Goal: Task Accomplishment & Management: Use online tool/utility

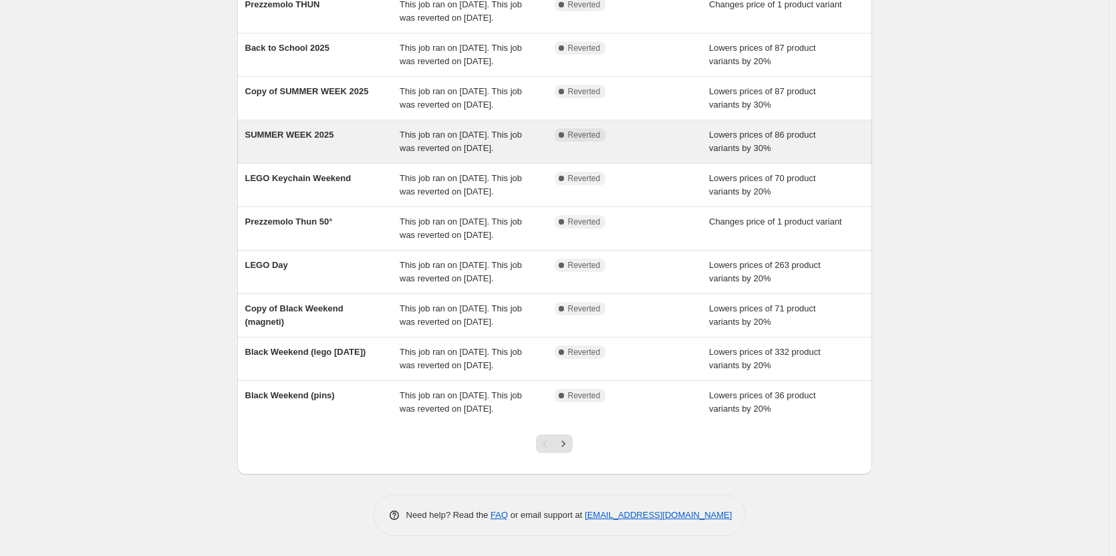
scroll to position [201, 0]
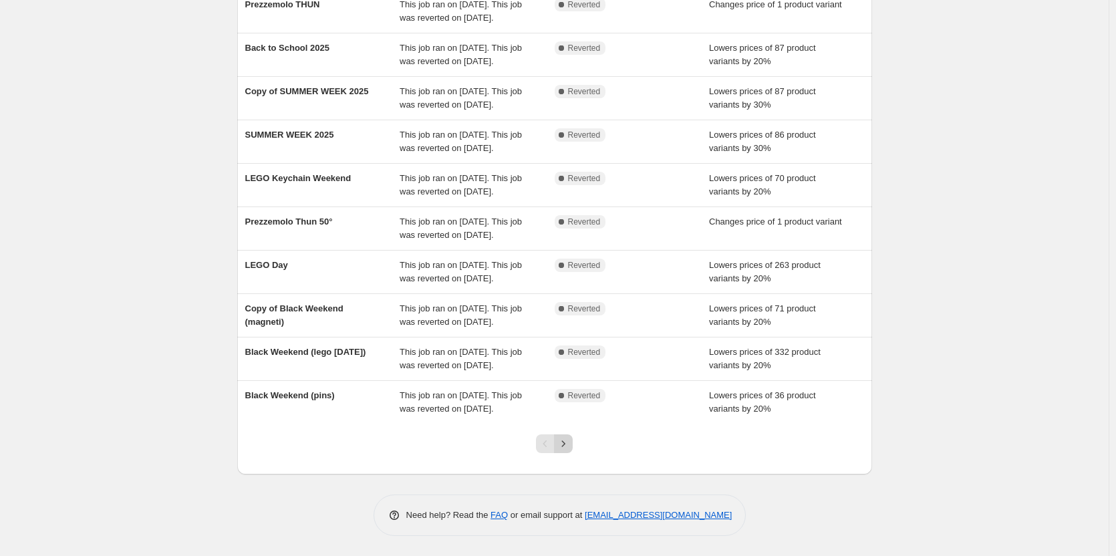
click at [570, 451] on icon "Next" at bounding box center [563, 443] width 13 height 13
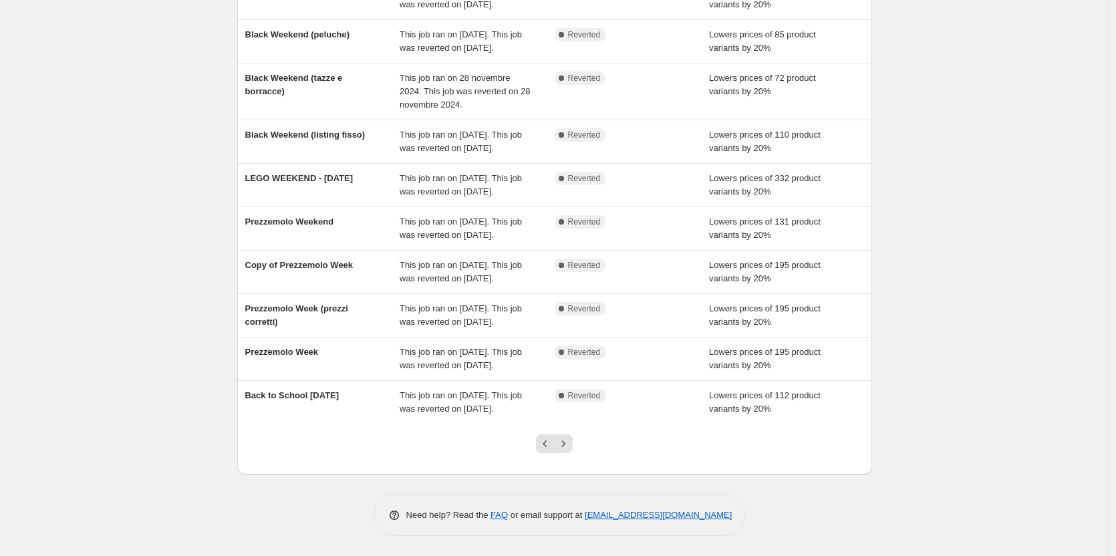
scroll to position [266, 0]
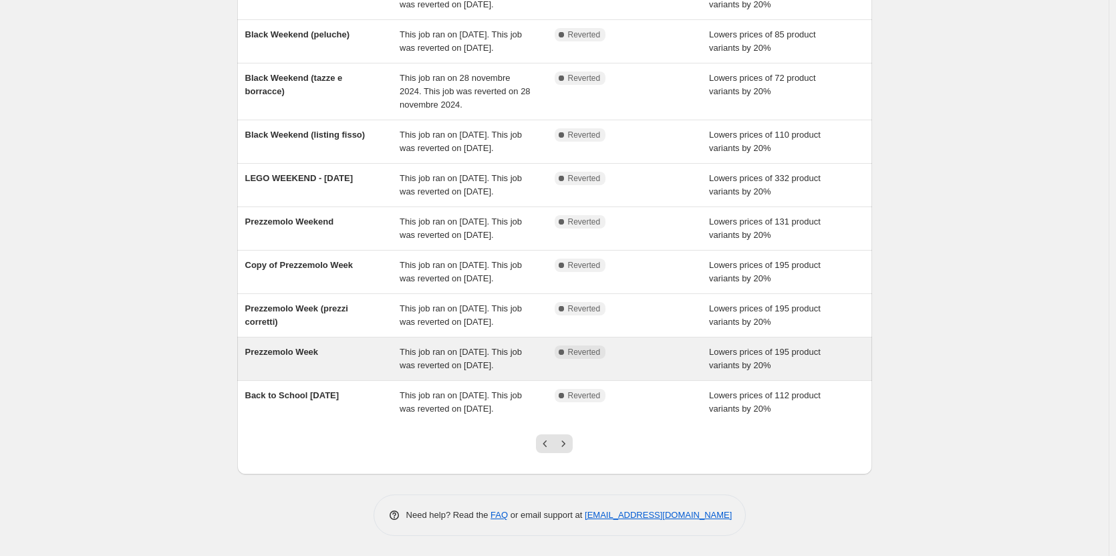
click at [267, 347] on span "Prezzemolo Week" at bounding box center [282, 352] width 74 height 10
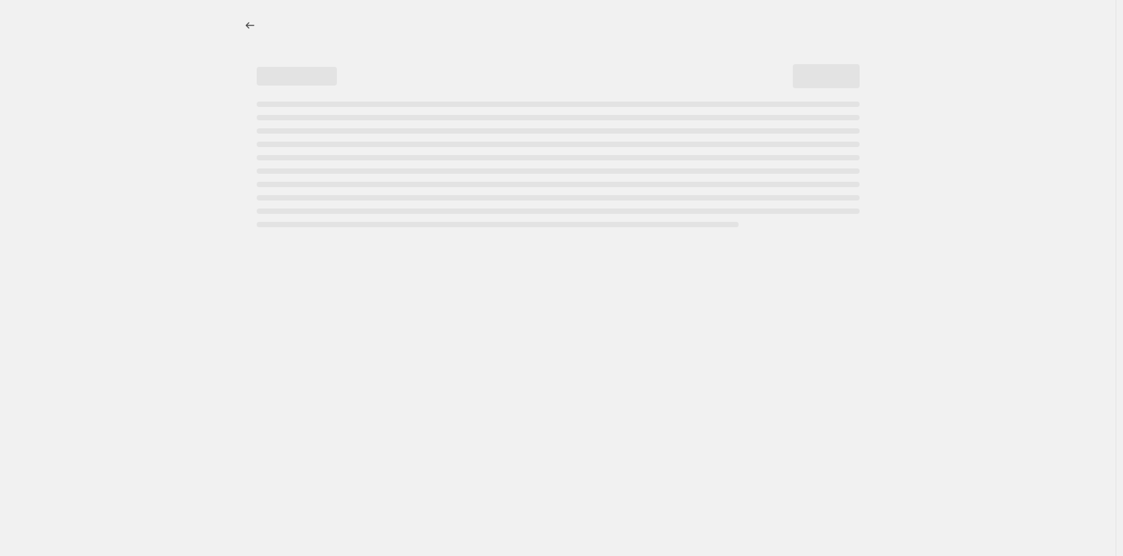
select select "percentage"
select select "collection"
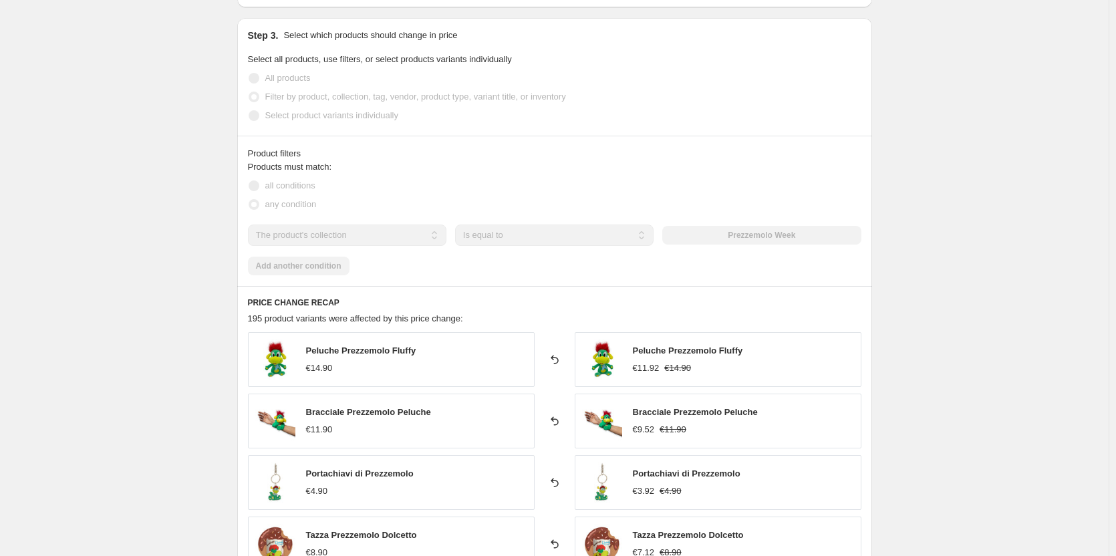
scroll to position [869, 0]
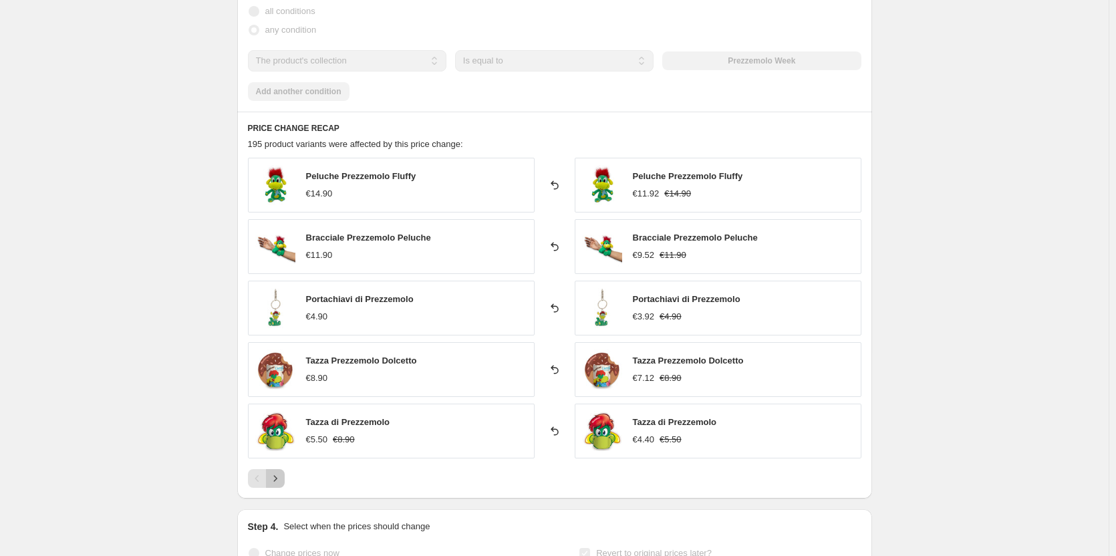
click at [275, 478] on icon "Next" at bounding box center [275, 478] width 13 height 13
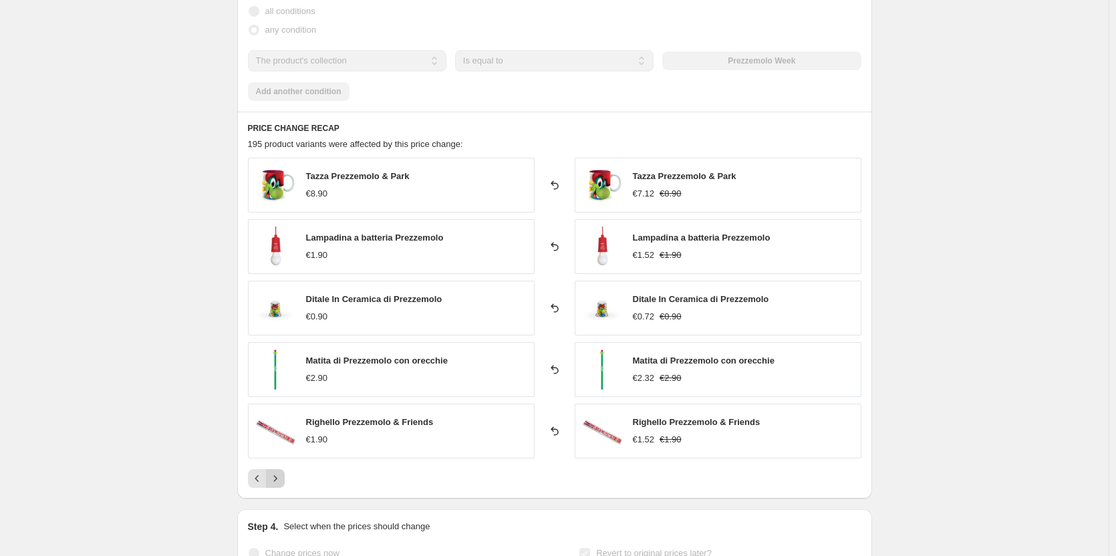
click at [276, 482] on icon "Next" at bounding box center [275, 478] width 13 height 13
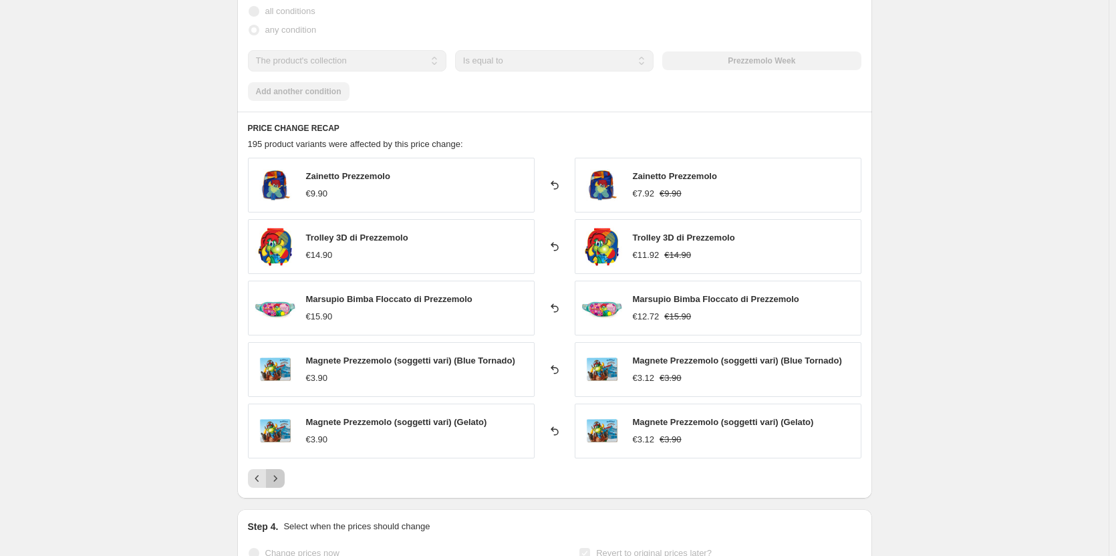
click at [276, 481] on icon "Next" at bounding box center [275, 478] width 13 height 13
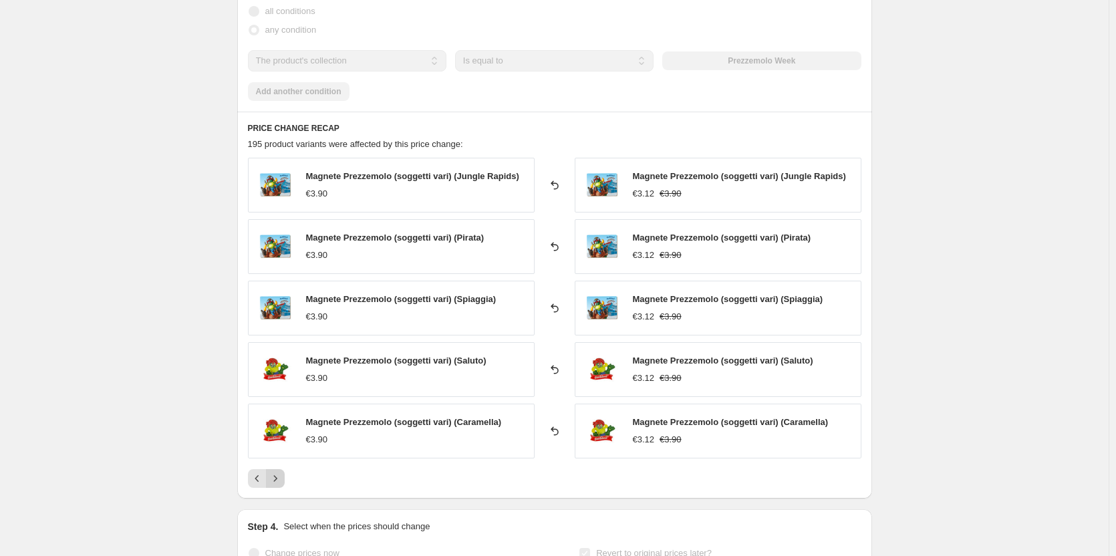
click at [276, 481] on icon "Next" at bounding box center [275, 478] width 13 height 13
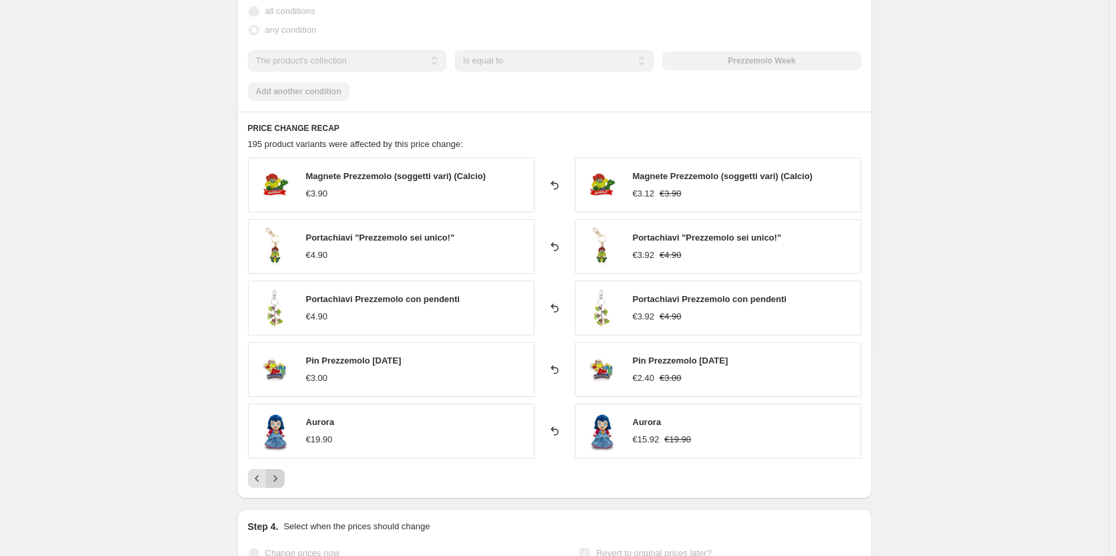
click at [276, 481] on icon "Next" at bounding box center [275, 478] width 13 height 13
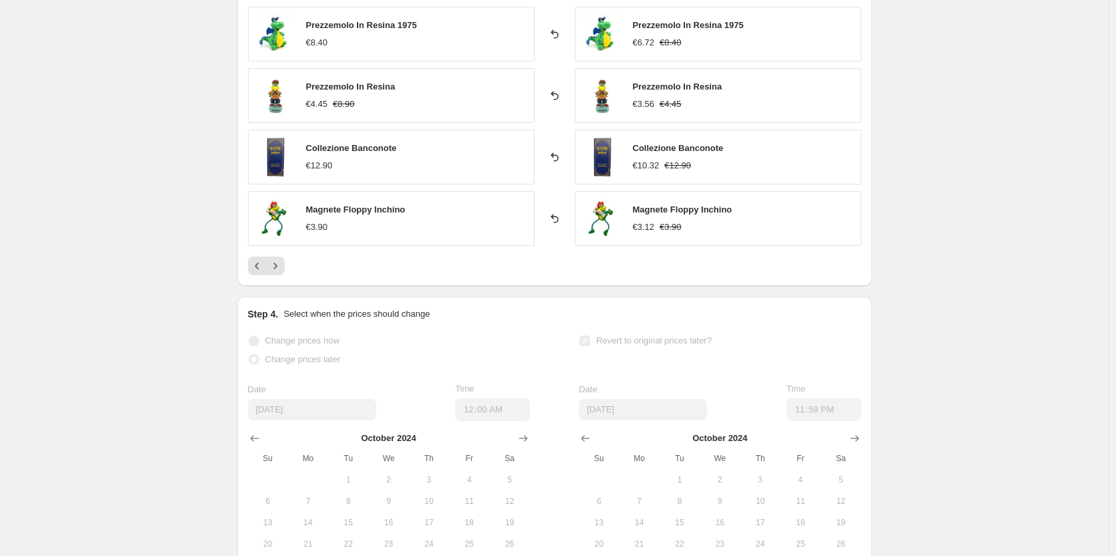
scroll to position [951, 0]
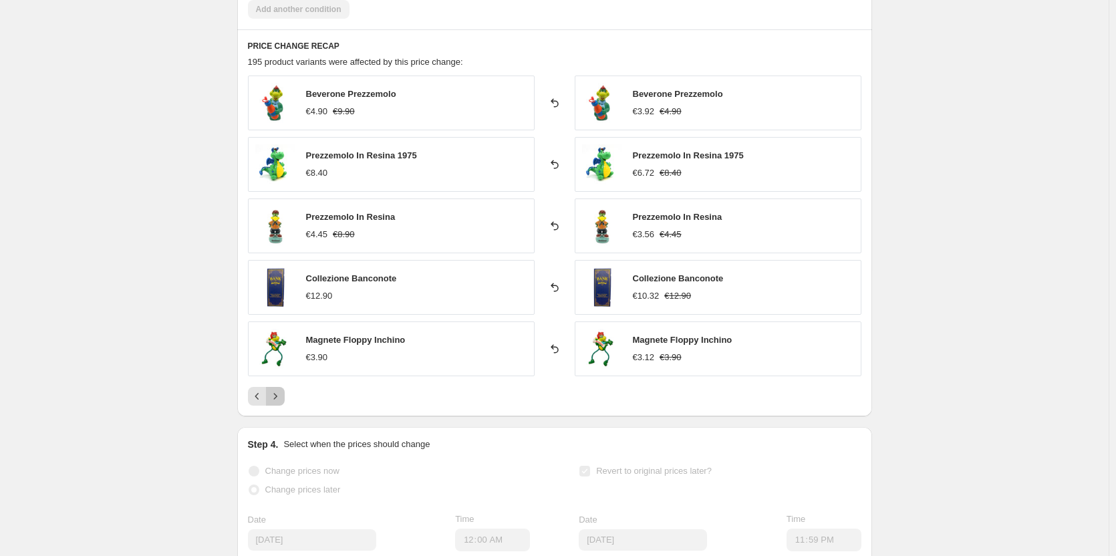
click at [279, 399] on icon "Next" at bounding box center [275, 396] width 13 height 13
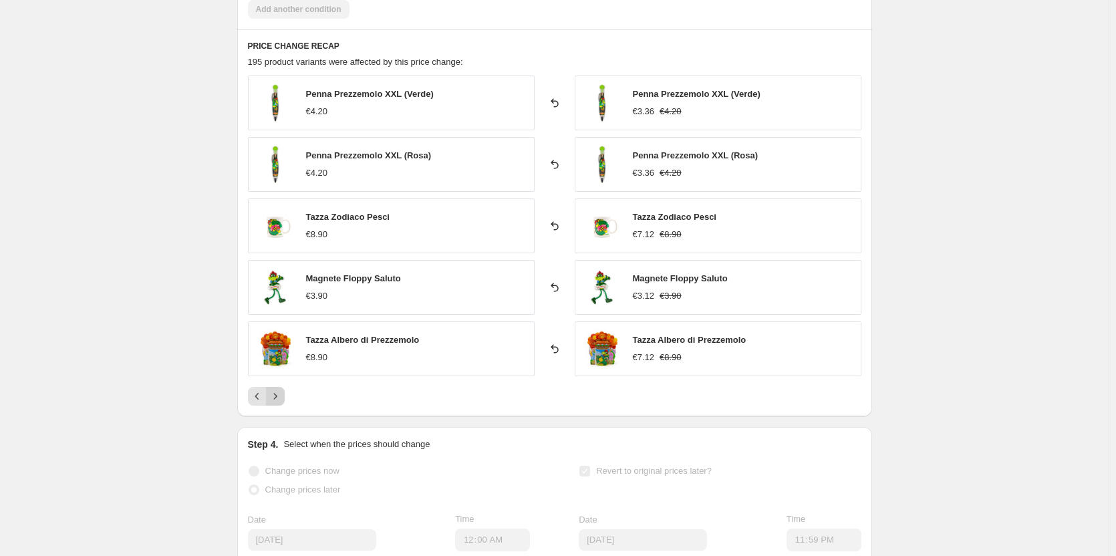
click at [279, 399] on icon "Next" at bounding box center [275, 396] width 13 height 13
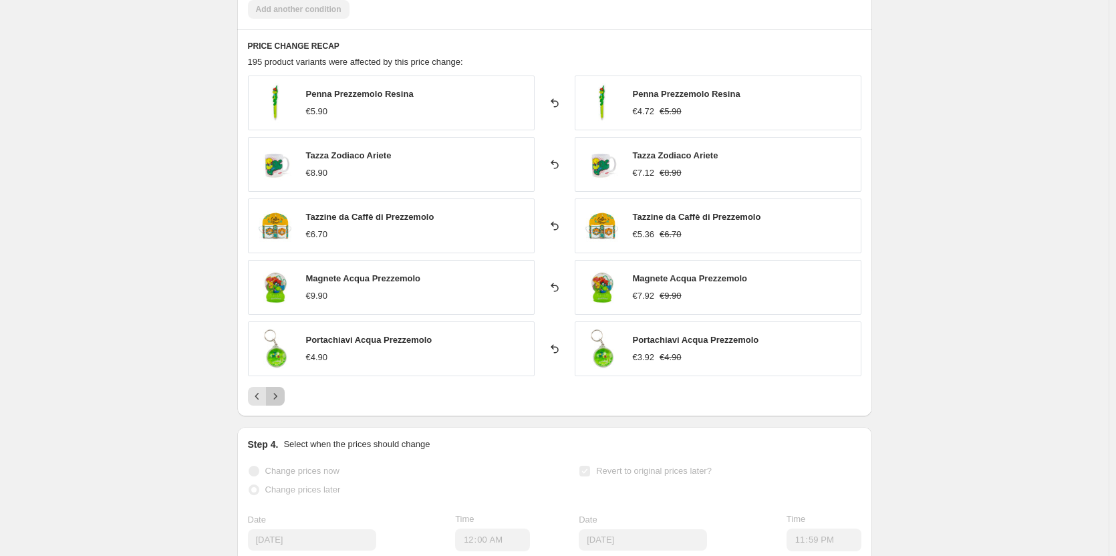
click at [277, 398] on icon "Next" at bounding box center [274, 396] width 3 height 6
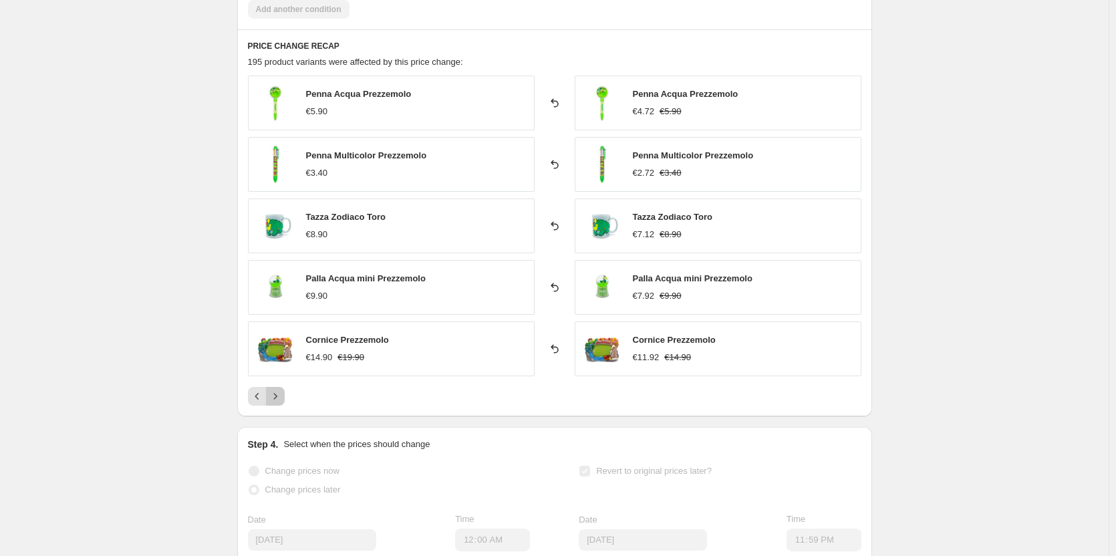
click at [278, 398] on icon "Next" at bounding box center [275, 396] width 13 height 13
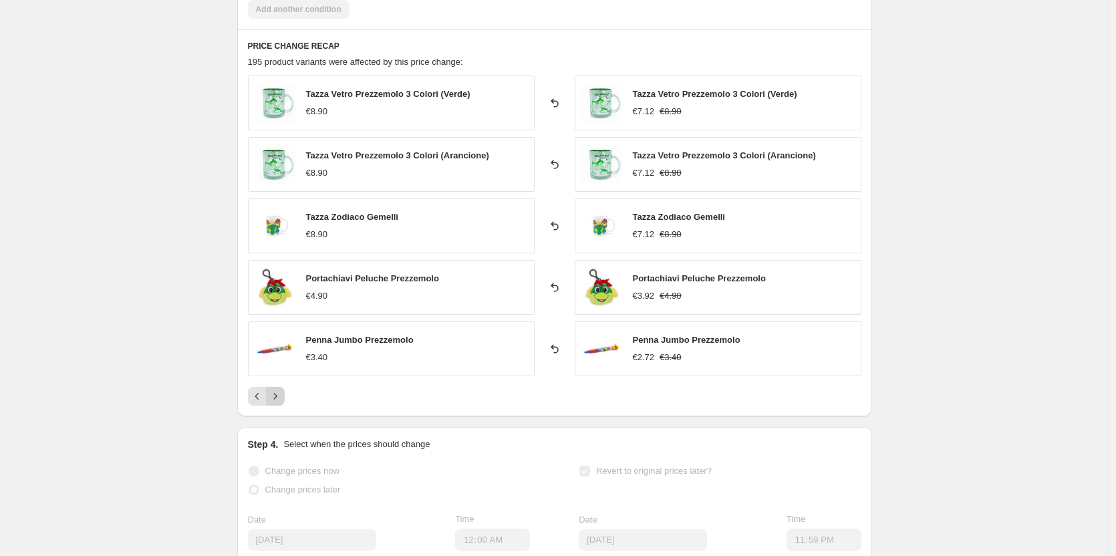
click at [278, 398] on icon "Next" at bounding box center [275, 396] width 13 height 13
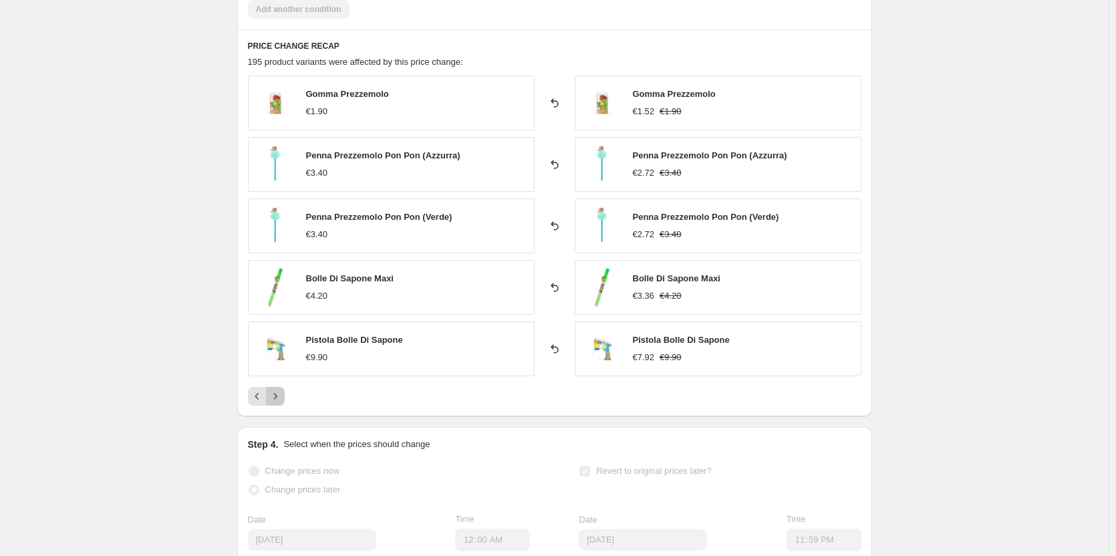
click at [278, 398] on icon "Next" at bounding box center [275, 396] width 13 height 13
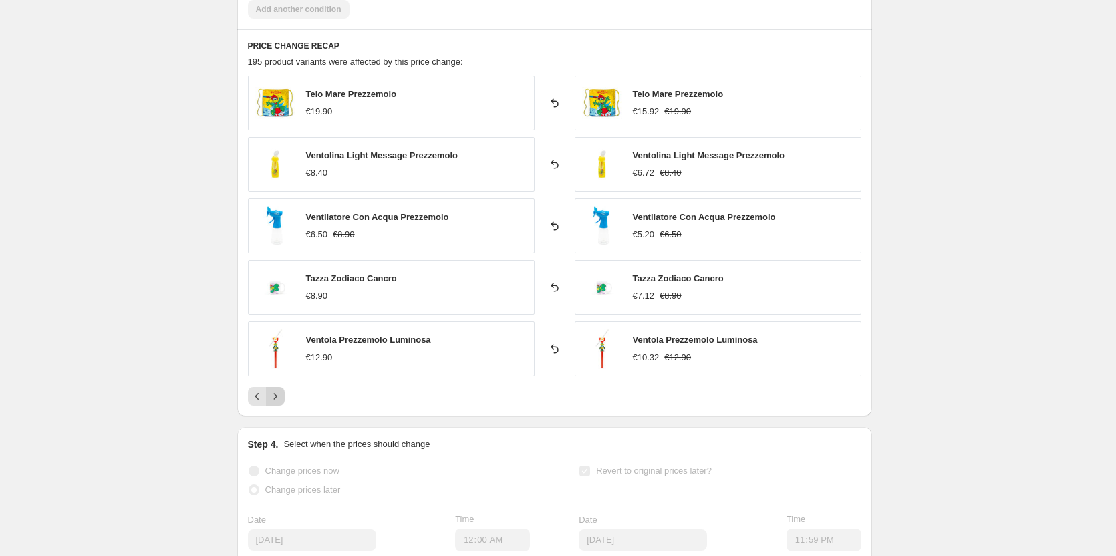
click at [278, 398] on icon "Next" at bounding box center [275, 396] width 13 height 13
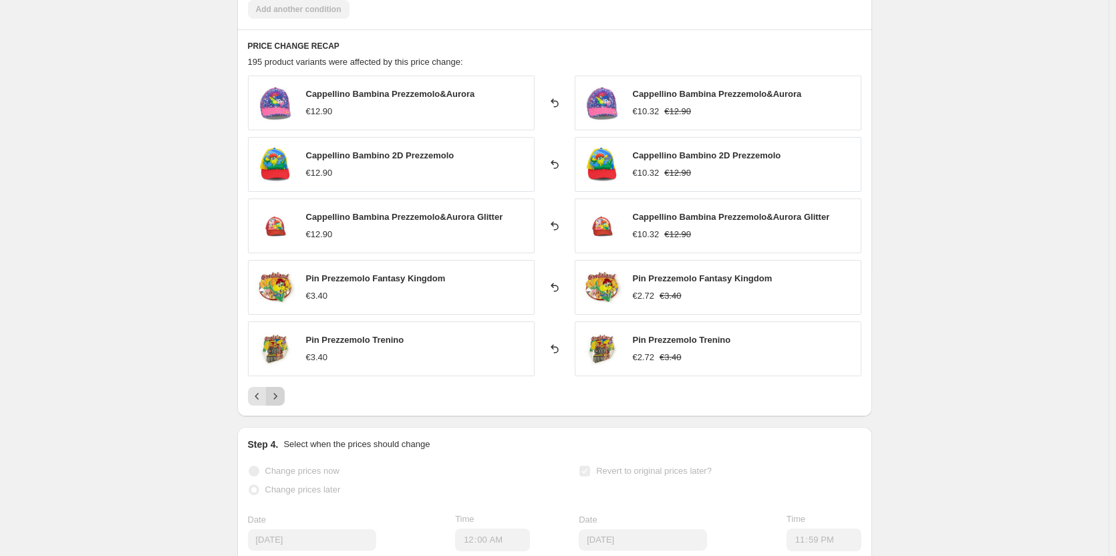
click at [277, 396] on icon "Next" at bounding box center [275, 396] width 13 height 13
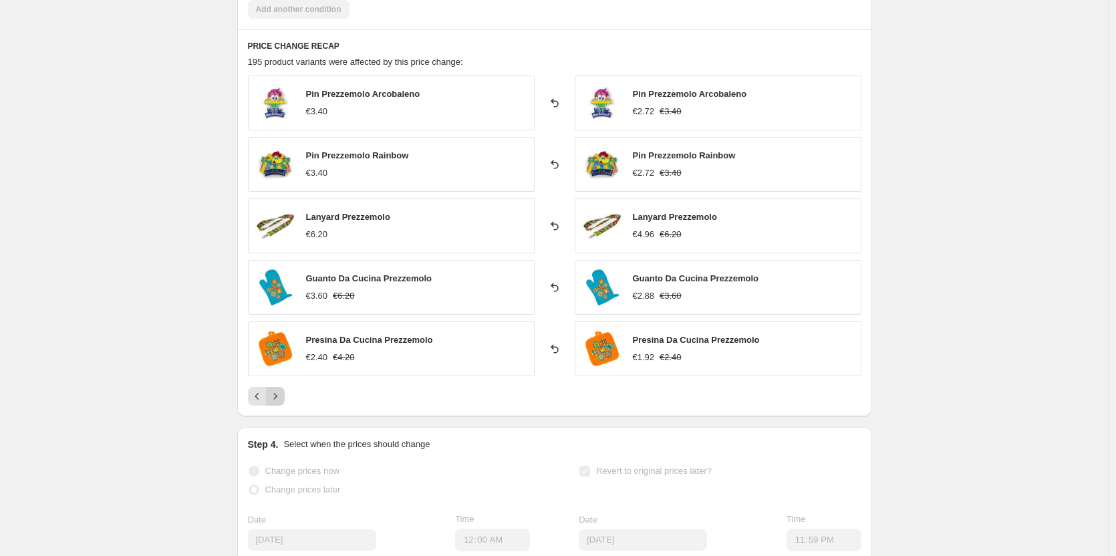
click at [277, 396] on icon "Next" at bounding box center [275, 396] width 13 height 13
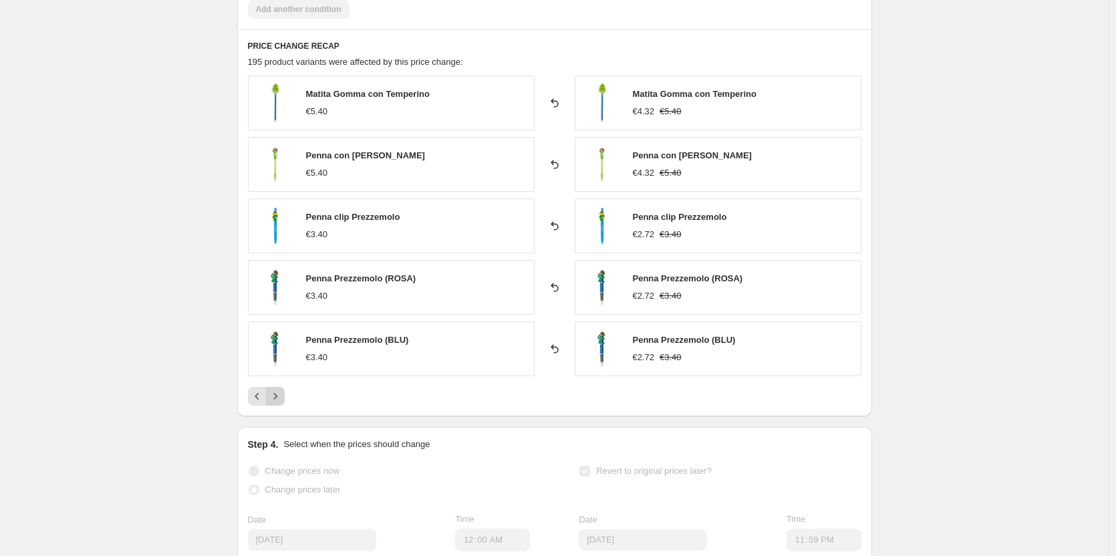
click at [277, 396] on icon "Next" at bounding box center [275, 396] width 13 height 13
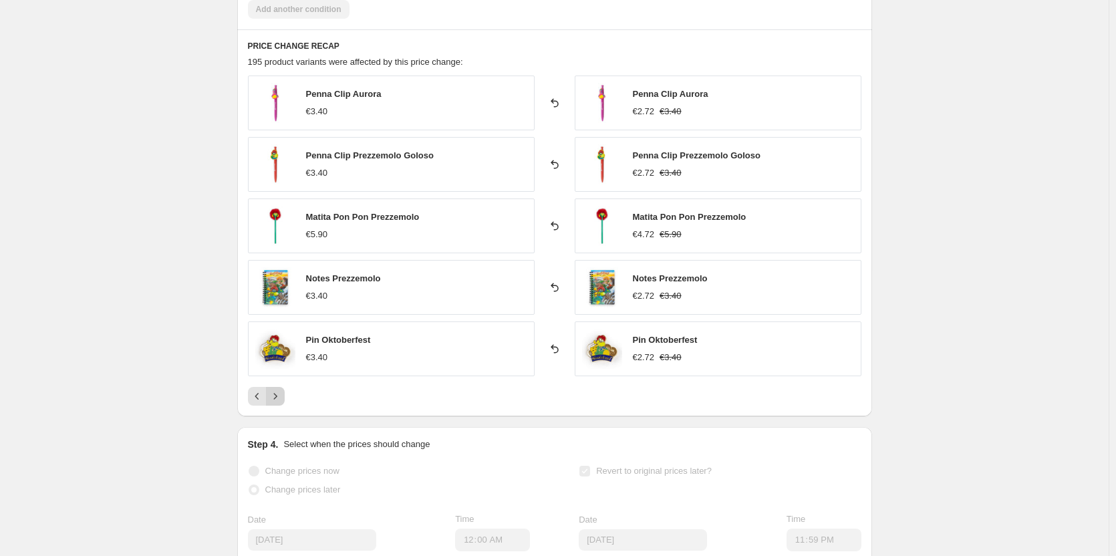
click at [277, 396] on icon "Next" at bounding box center [275, 396] width 13 height 13
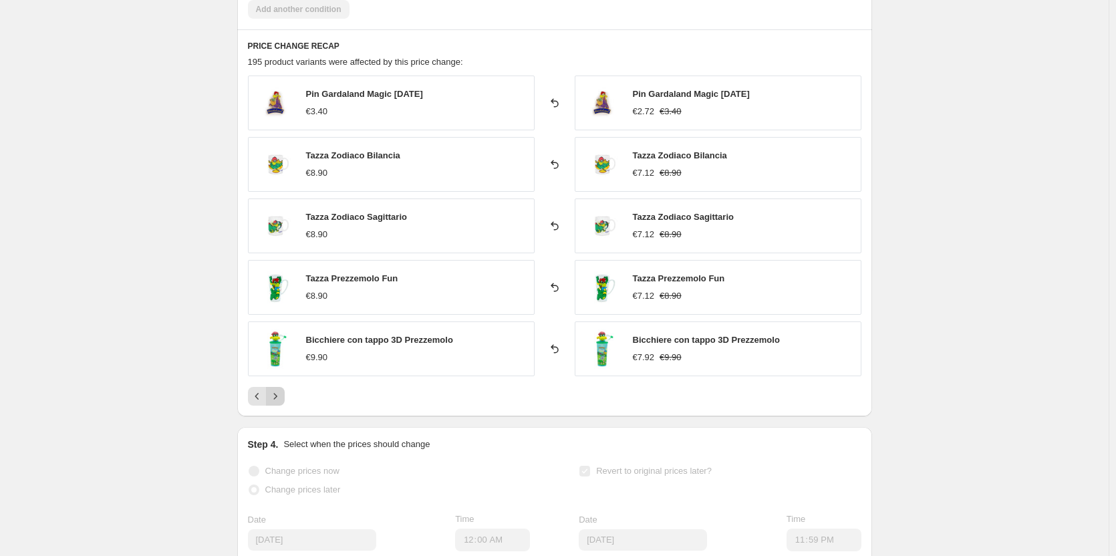
click at [277, 396] on icon "Next" at bounding box center [275, 396] width 13 height 13
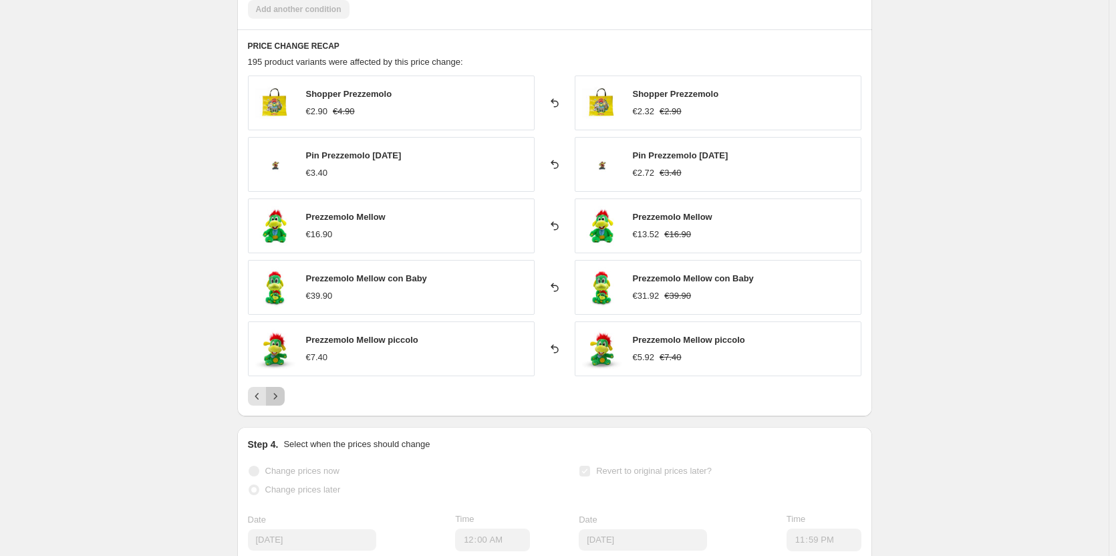
click at [277, 396] on icon "Next" at bounding box center [275, 396] width 13 height 13
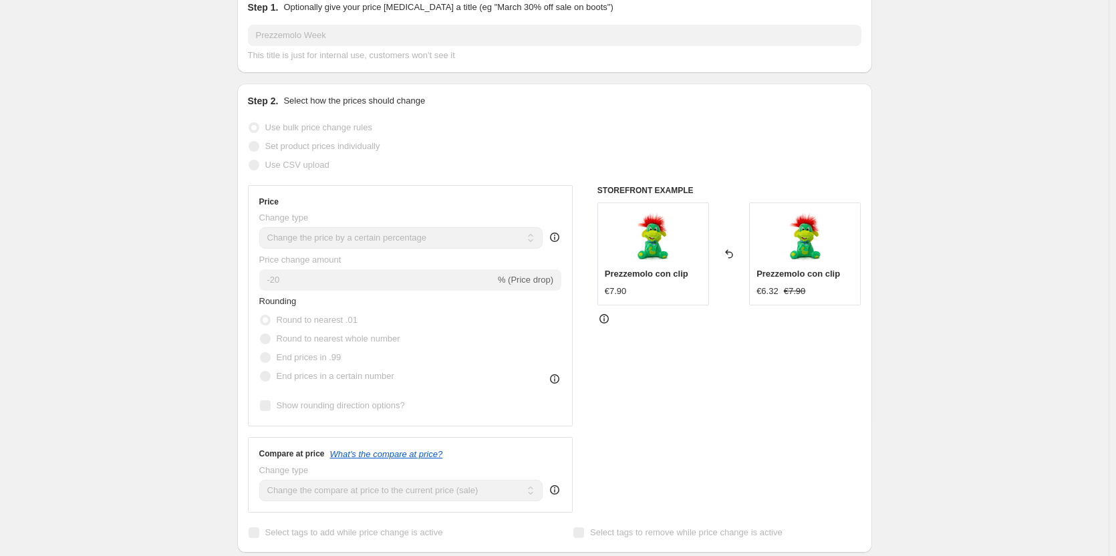
scroll to position [0, 0]
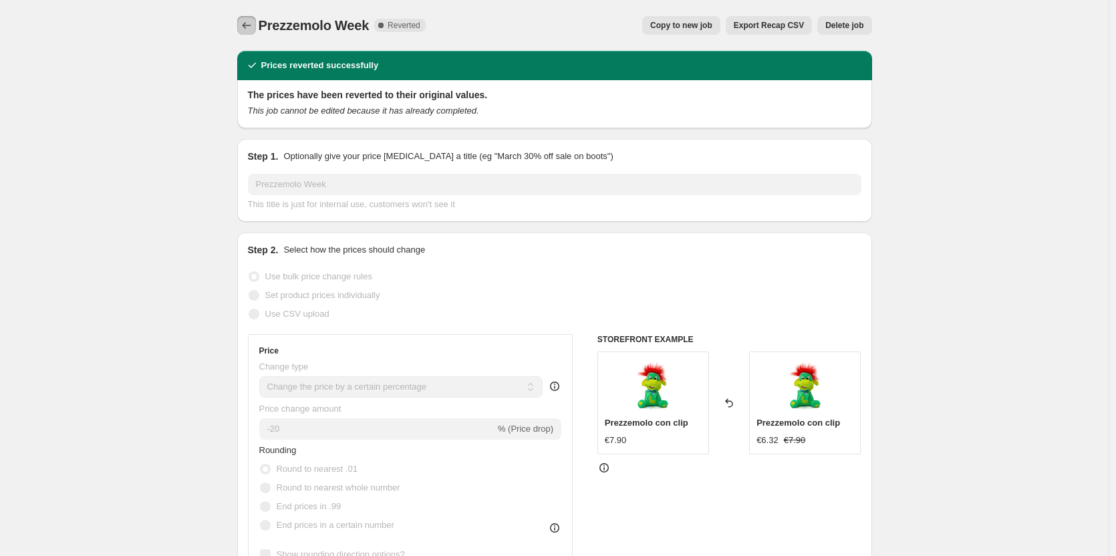
click at [248, 23] on icon "Price change jobs" at bounding box center [246, 25] width 13 height 13
